Goal: Entertainment & Leisure: Consume media (video, audio)

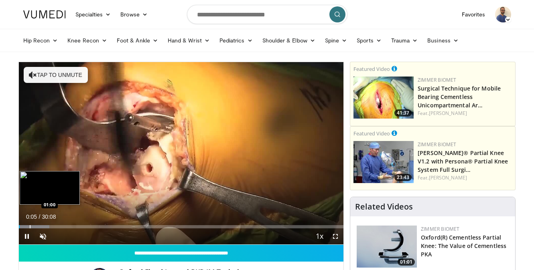
click at [28, 226] on div "Progress Bar" at bounding box center [34, 226] width 30 height 3
click at [56, 225] on div "Progress Bar" at bounding box center [56, 226] width 1 height 3
click at [44, 227] on div "Progress Bar" at bounding box center [44, 226] width 1 height 3
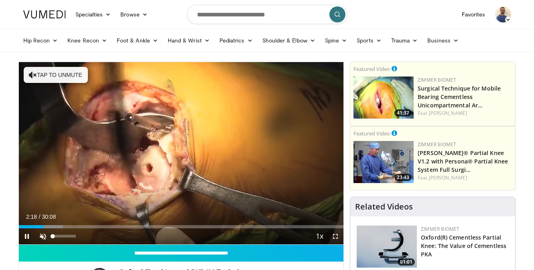
click at [43, 231] on span "Video Player" at bounding box center [43, 237] width 16 height 16
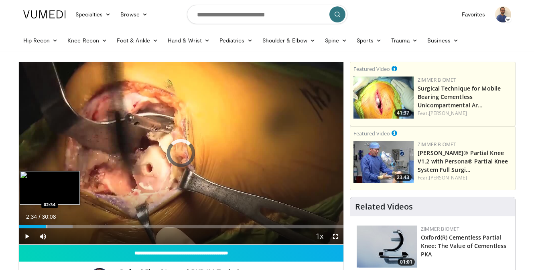
click at [47, 226] on div "Progress Bar" at bounding box center [47, 226] width 1 height 3
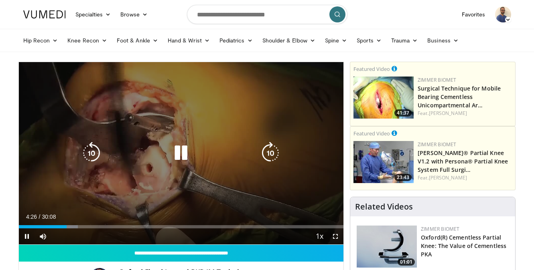
click at [185, 150] on icon "Video Player" at bounding box center [181, 153] width 22 height 22
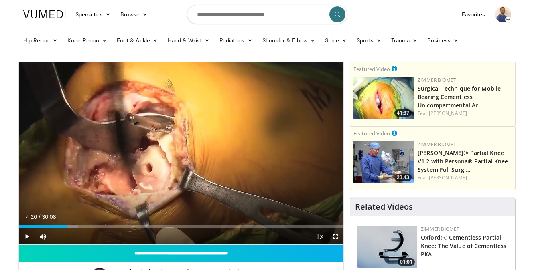
click at [182, 154] on div "10 seconds Tap to unmute" at bounding box center [181, 153] width 325 height 183
click at [27, 238] on span "Video Player" at bounding box center [27, 237] width 16 height 16
